Goal: Check status: Check status

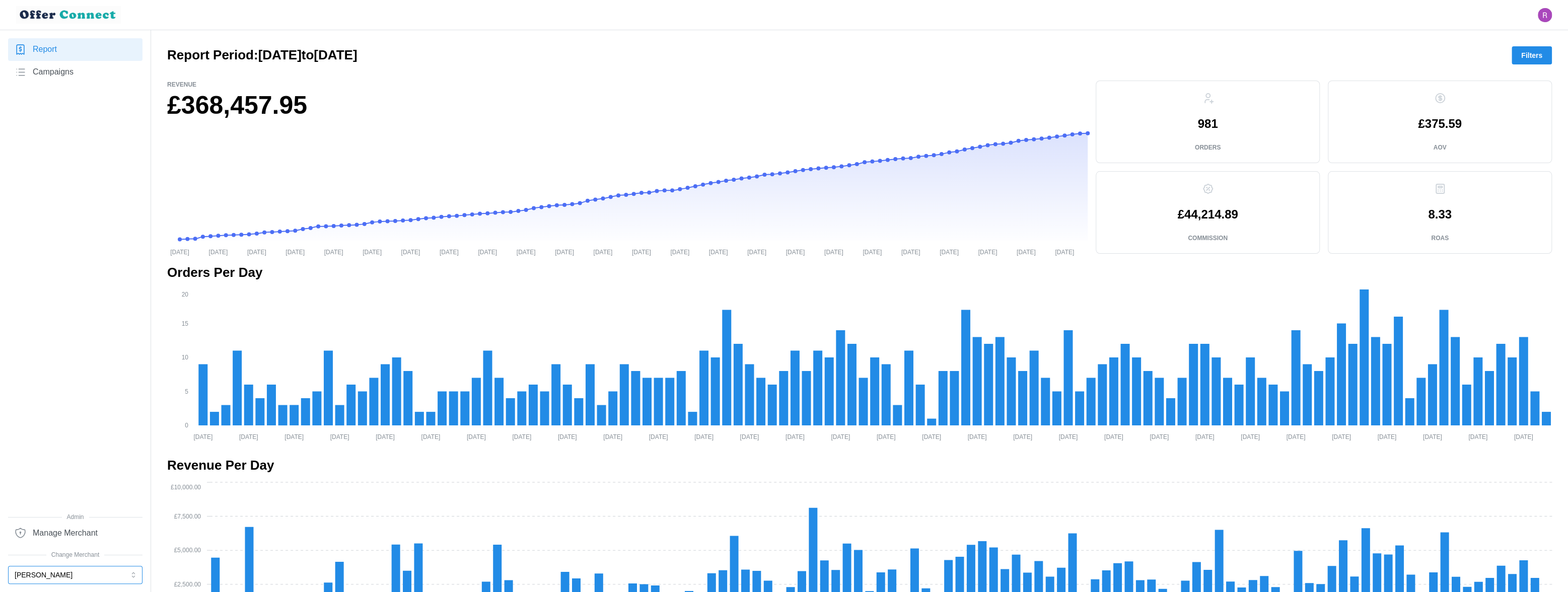
click at [90, 573] on button "[PERSON_NAME]" at bounding box center [76, 574] width 135 height 18
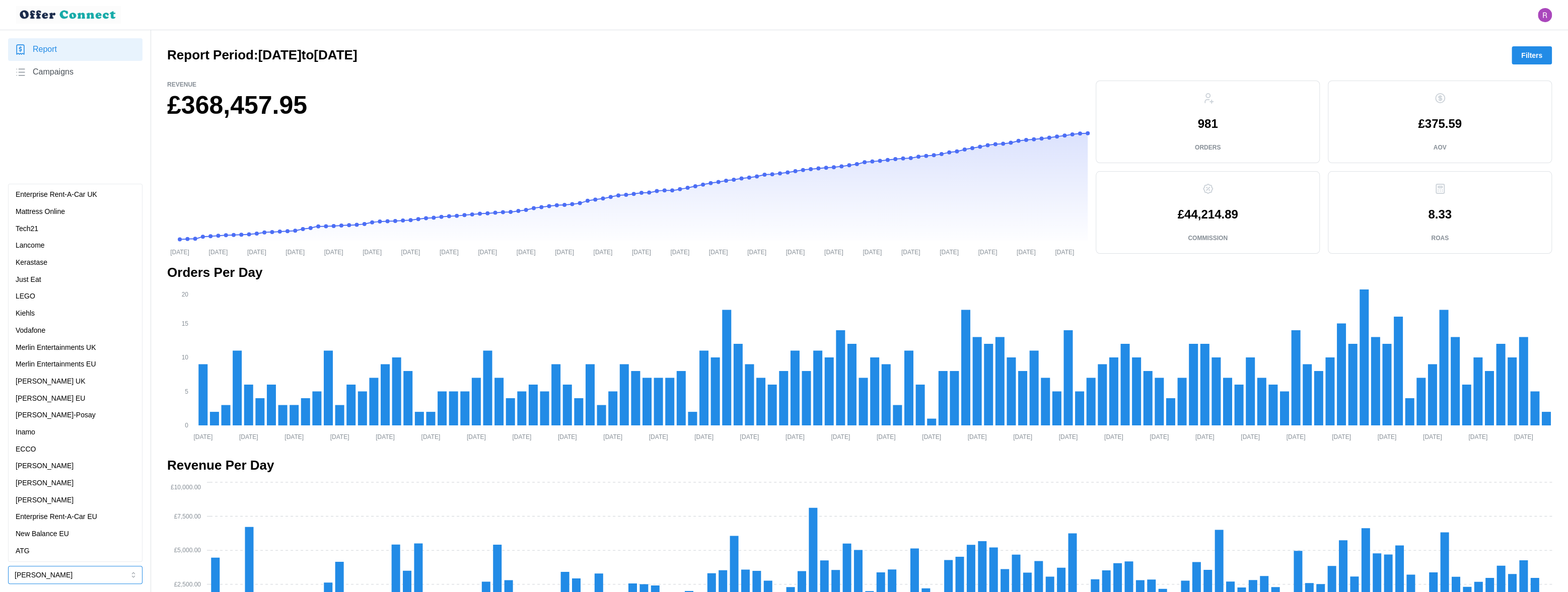
click at [57, 500] on p "[PERSON_NAME]" at bounding box center [45, 501] width 58 height 11
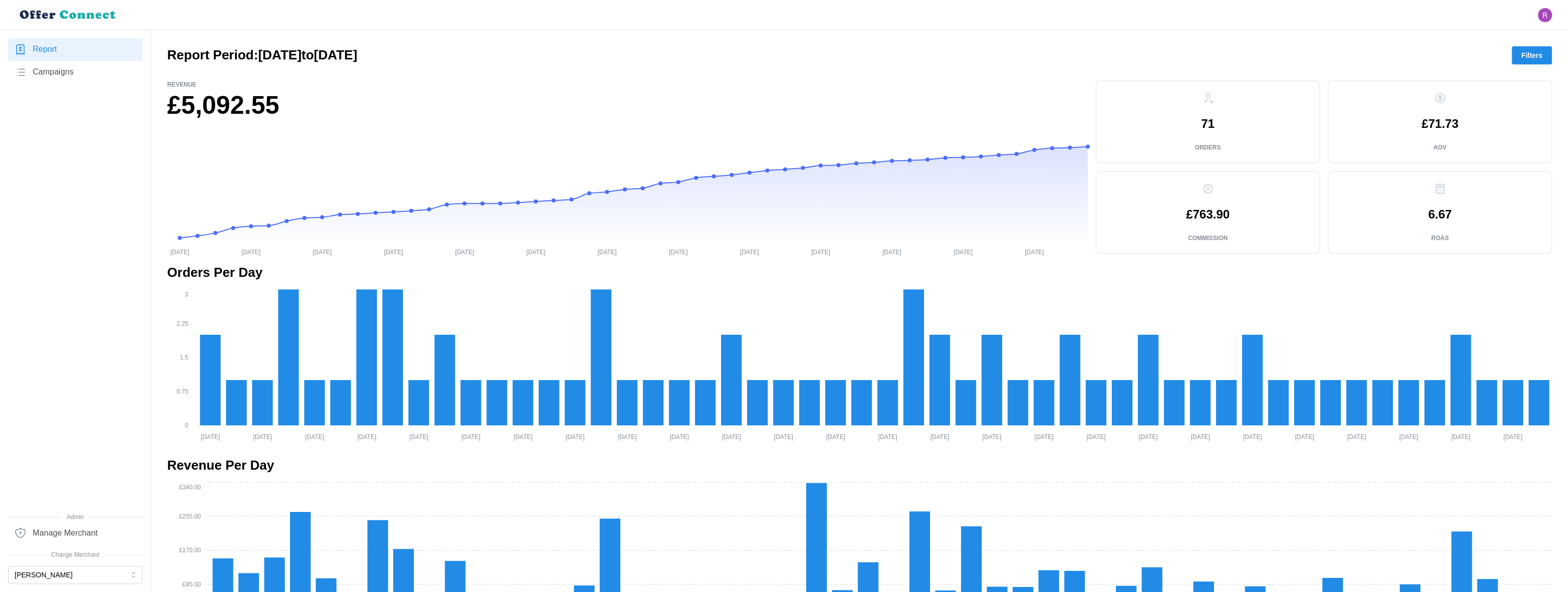
click at [1525, 51] on span "Filters" at bounding box center [1532, 55] width 21 height 17
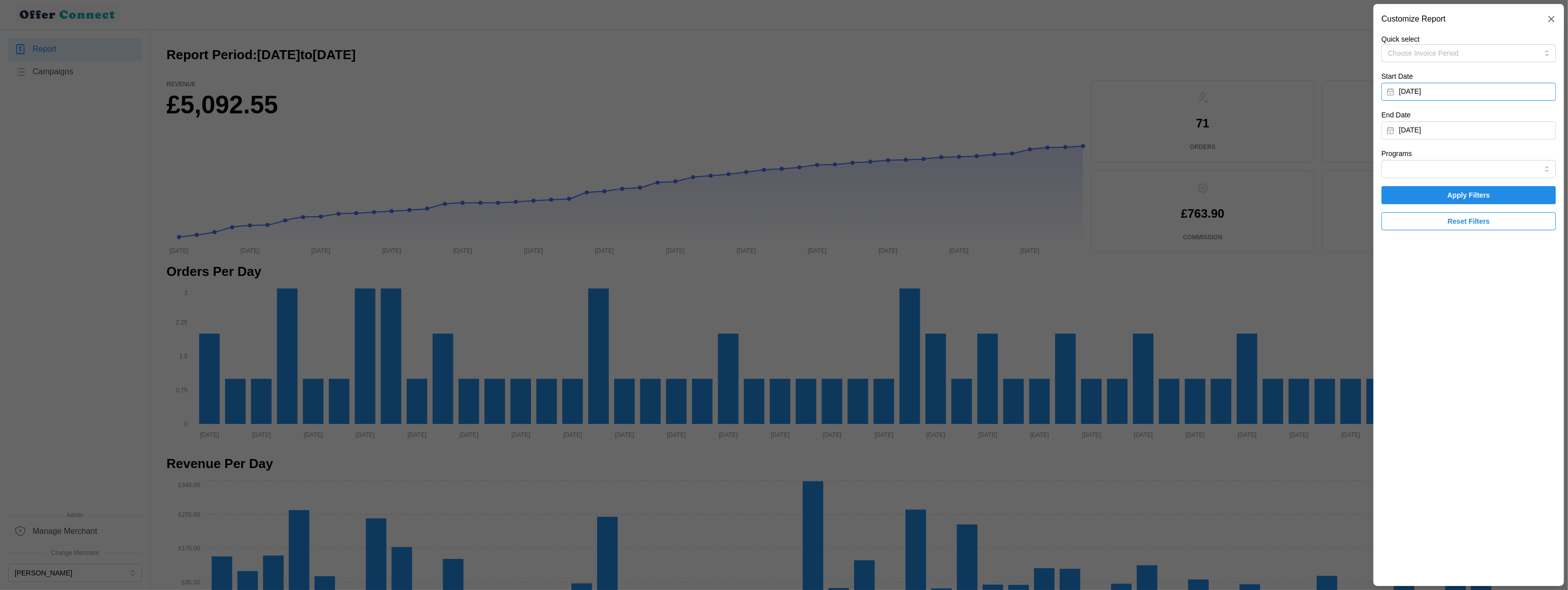
click at [1433, 91] on button "[DATE]" at bounding box center [1468, 92] width 174 height 18
click at [1395, 119] on icon "button" at bounding box center [1399, 120] width 8 height 8
click at [1512, 124] on icon "button" at bounding box center [1510, 120] width 8 height 8
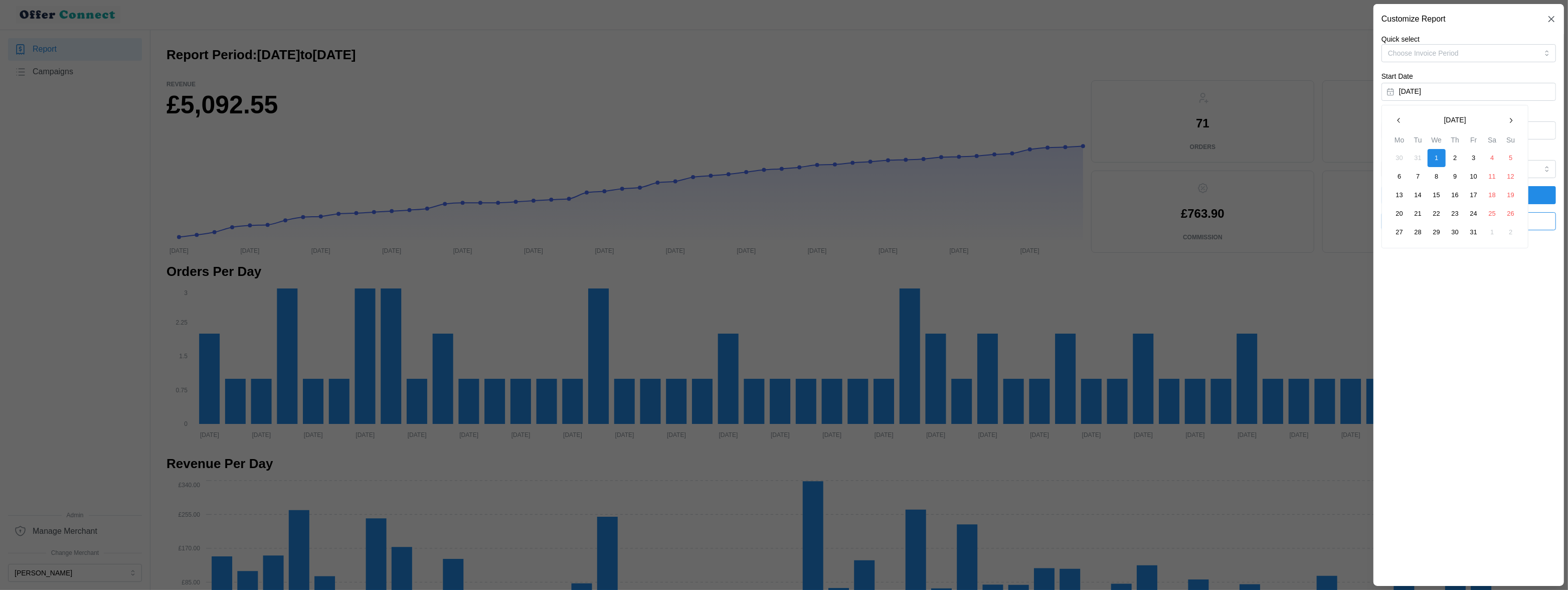
click at [1511, 124] on icon "button" at bounding box center [1510, 120] width 8 height 8
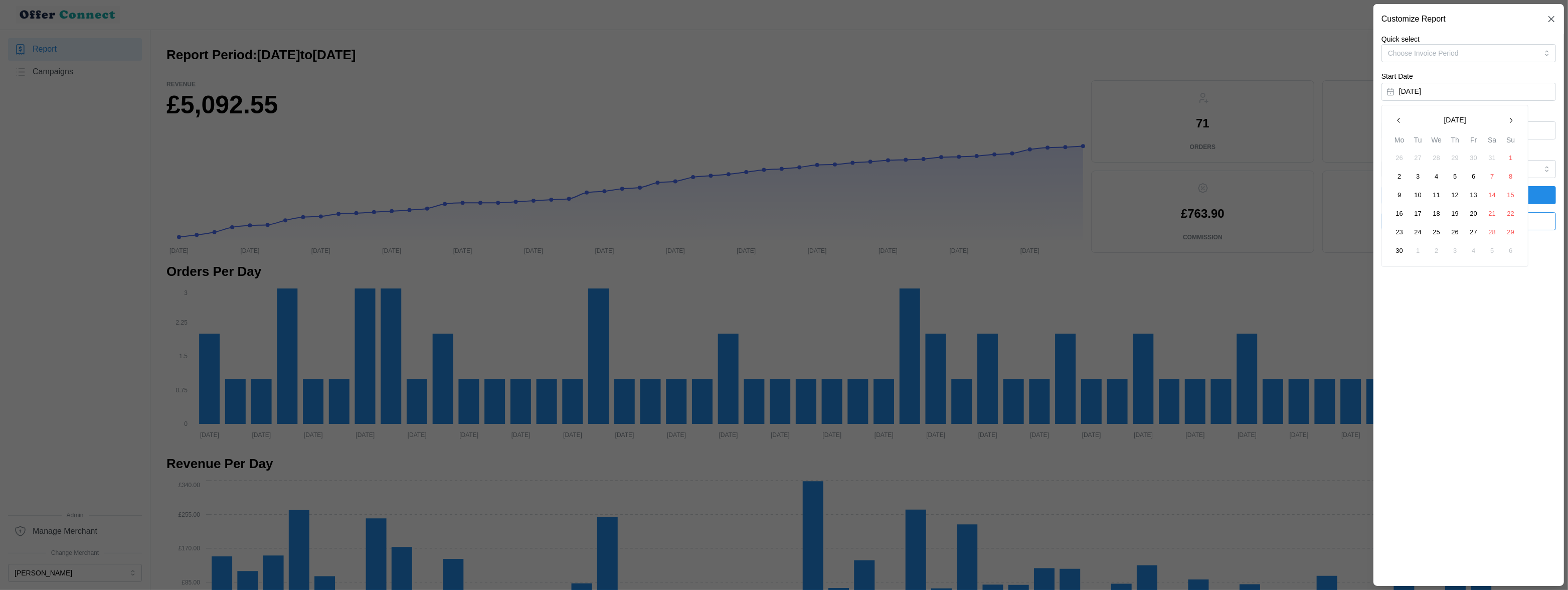
click at [1511, 124] on icon "button" at bounding box center [1510, 120] width 8 height 8
click at [1477, 158] on button "1" at bounding box center [1473, 158] width 18 height 18
click at [1456, 192] on span "Apply Filters" at bounding box center [1469, 195] width 43 height 17
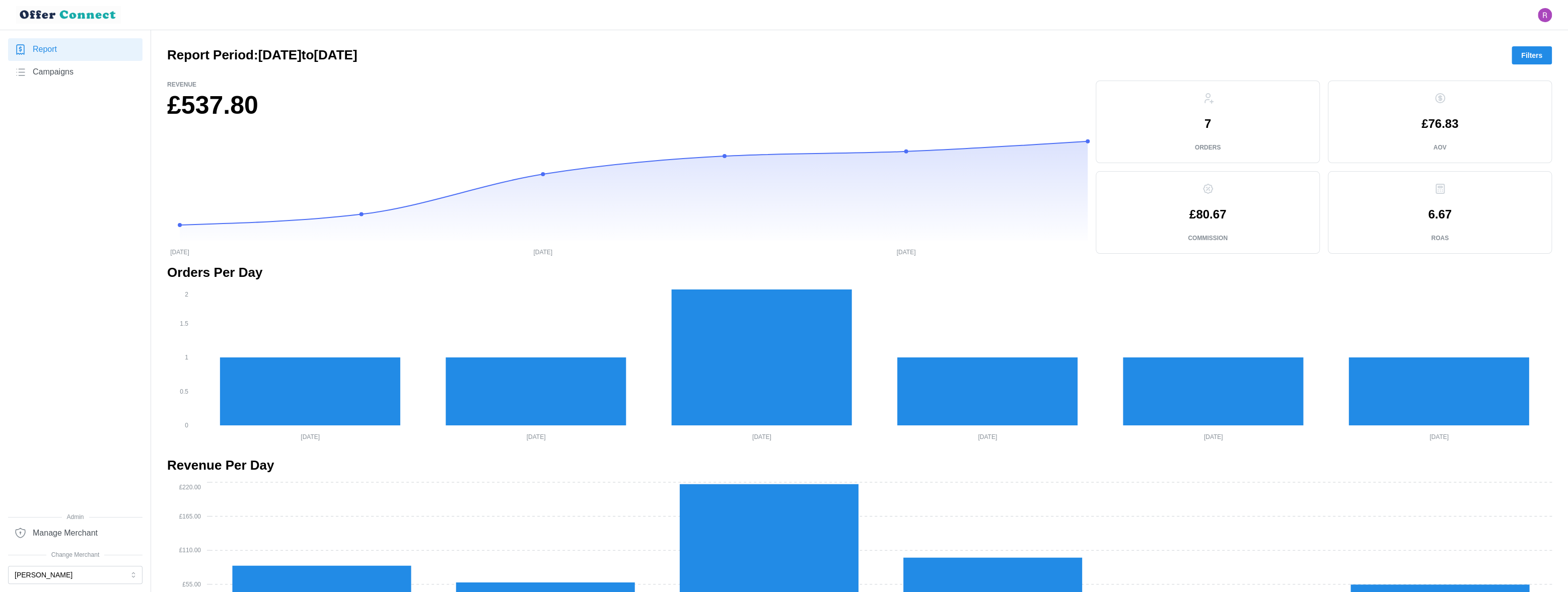
click at [1540, 47] on div "Report Period: [DATE] to [DATE] Filters" at bounding box center [860, 55] width 1384 height 18
click at [1536, 52] on span "Filters" at bounding box center [1532, 55] width 21 height 17
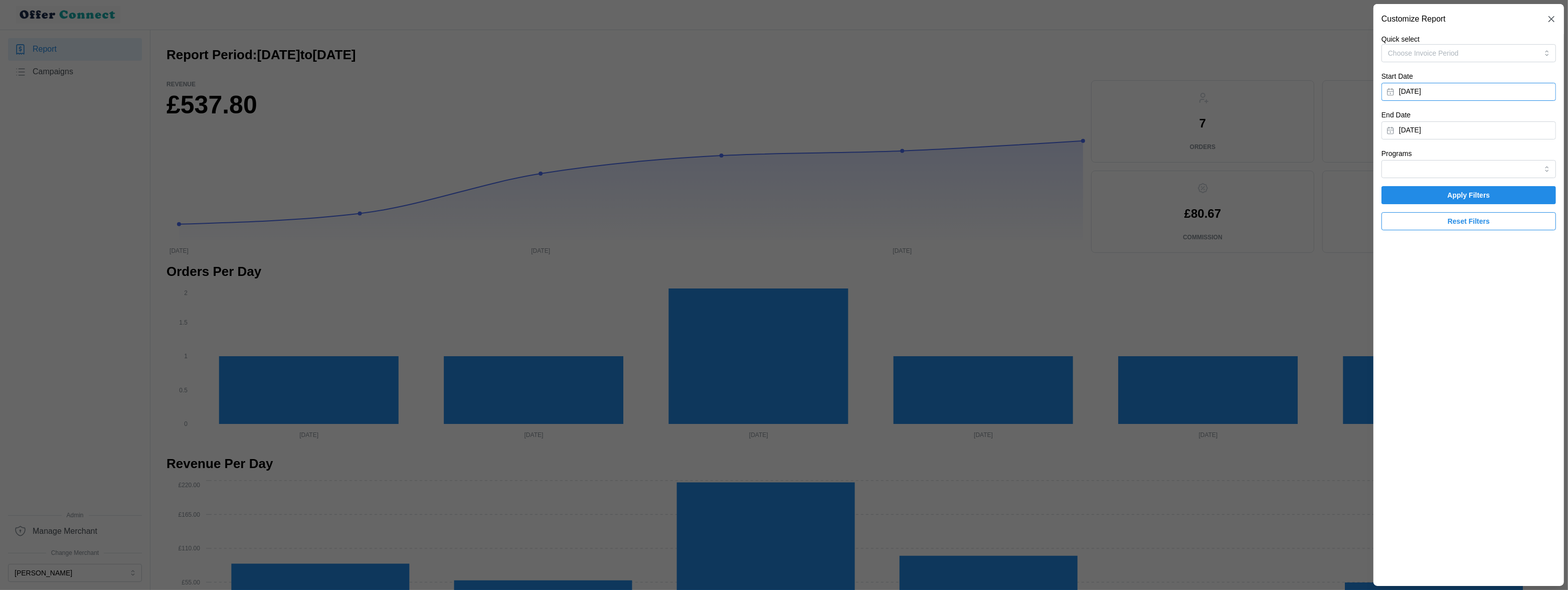
click at [1466, 97] on button "[DATE]" at bounding box center [1468, 92] width 174 height 18
click at [1457, 159] on button "31" at bounding box center [1455, 158] width 18 height 18
click at [1450, 196] on span "Apply Filters" at bounding box center [1469, 195] width 43 height 17
